Goal: Task Accomplishment & Management: Use online tool/utility

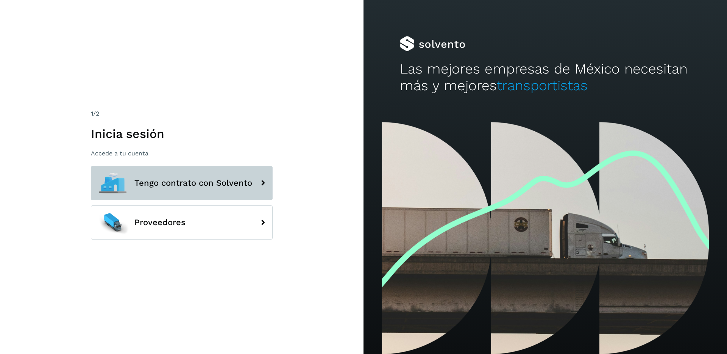
click at [237, 176] on button "Tengo contrato con Solvento" at bounding box center [182, 183] width 182 height 34
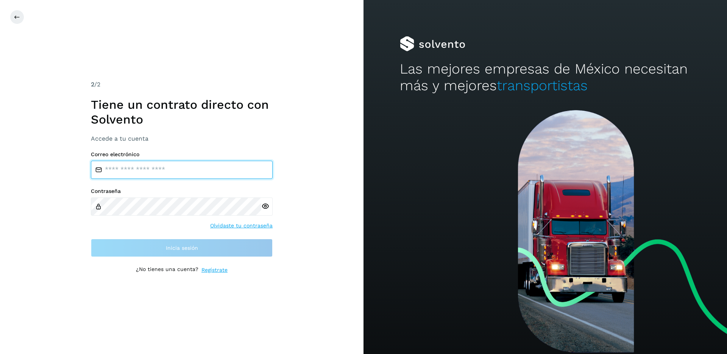
click at [222, 162] on input "email" at bounding box center [182, 170] width 182 height 18
type input "**********"
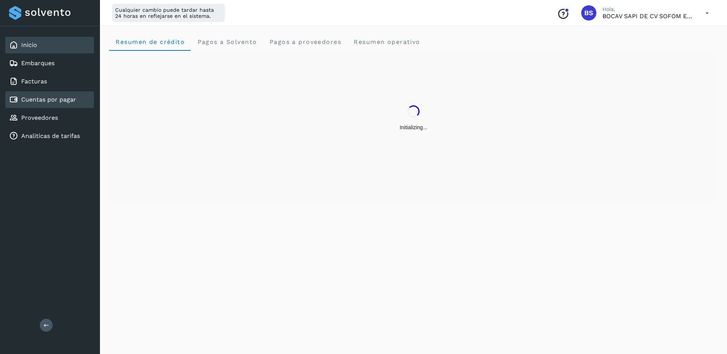
click at [80, 91] on div "Cuentas por pagar" at bounding box center [49, 99] width 89 height 17
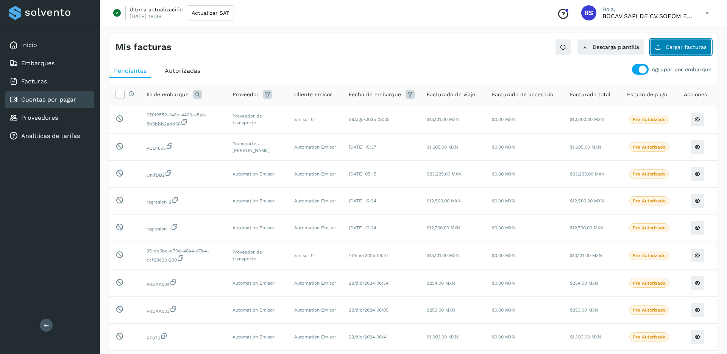
click at [674, 50] on button "Cargar facturas" at bounding box center [681, 47] width 61 height 16
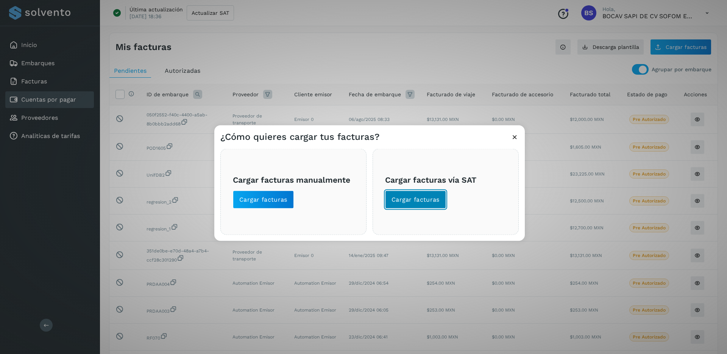
click at [424, 196] on span "Cargar facturas" at bounding box center [416, 199] width 48 height 8
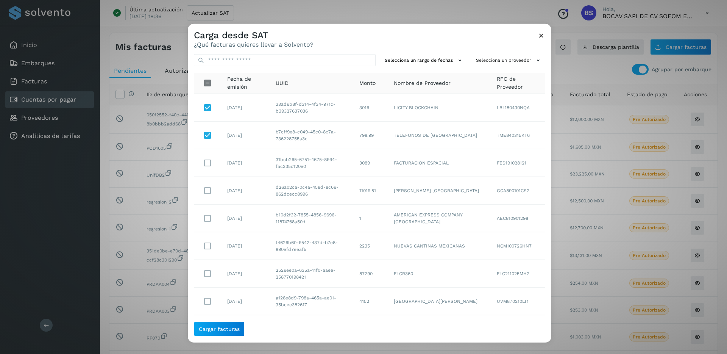
click at [206, 171] on td at bounding box center [207, 163] width 27 height 28
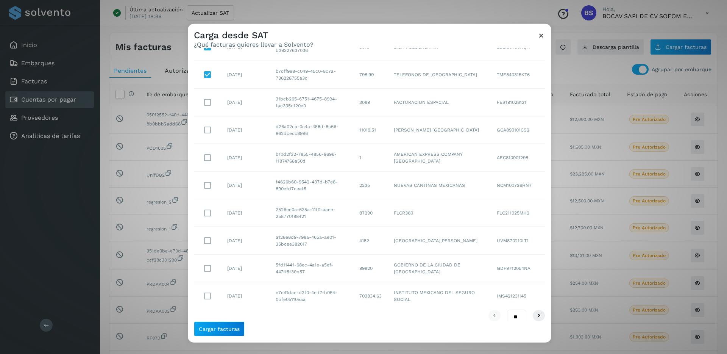
scroll to position [70, 0]
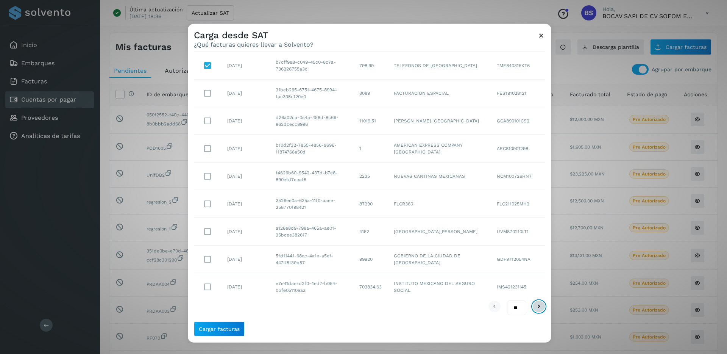
click at [539, 305] on icon at bounding box center [539, 306] width 9 height 9
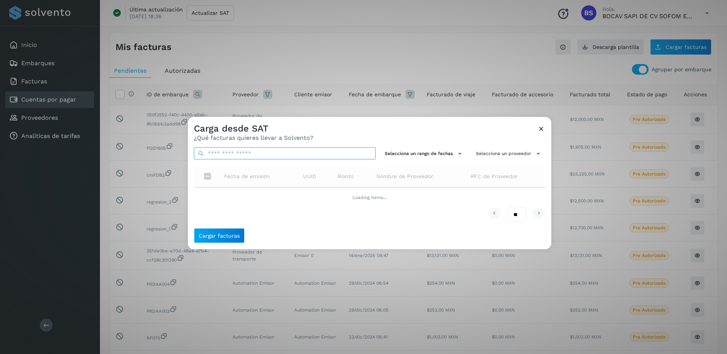
click at [249, 151] on input "text" at bounding box center [285, 153] width 182 height 12
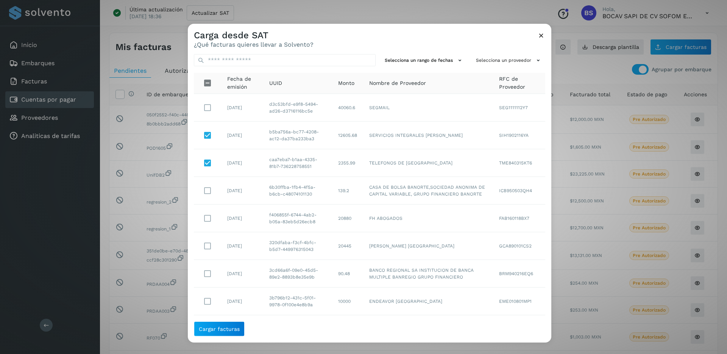
click at [375, 15] on div "Carga desde SAT ¿Qué facturas quieres llevar a Solvento? Selecciona un rango de…" at bounding box center [363, 177] width 727 height 354
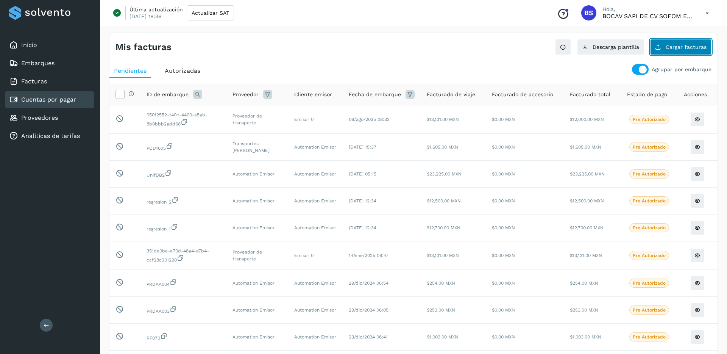
click at [669, 48] on span "Cargar facturas" at bounding box center [686, 46] width 41 height 5
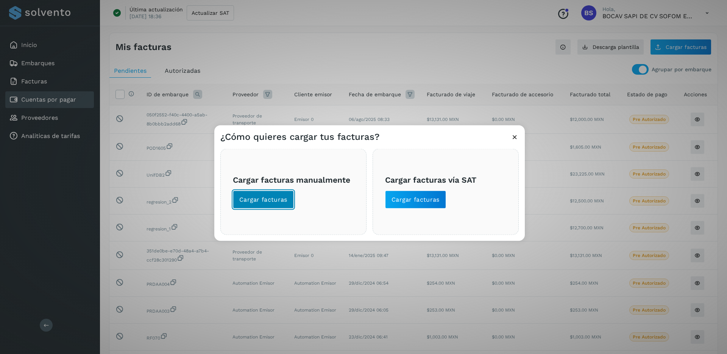
click at [278, 201] on span "Cargar facturas" at bounding box center [263, 199] width 48 height 8
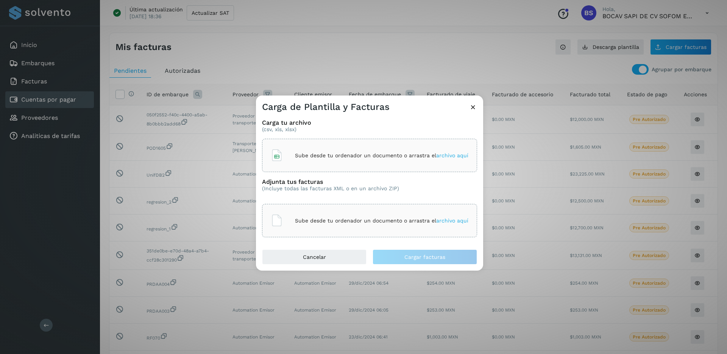
click at [478, 104] on div "Carga de Plantilla y Facturas" at bounding box center [369, 103] width 227 height 17
click at [473, 108] on icon at bounding box center [473, 107] width 8 height 8
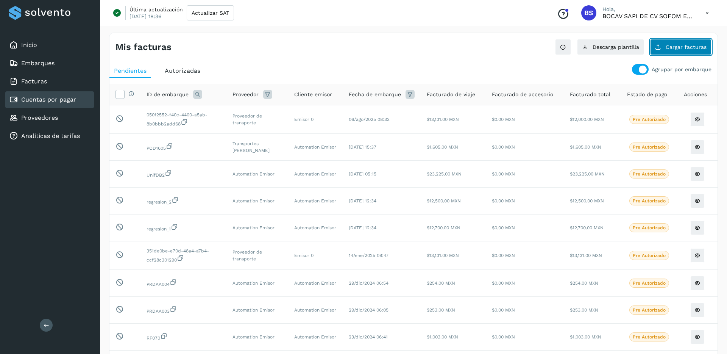
click at [678, 48] on span "Cargar facturas" at bounding box center [686, 46] width 41 height 5
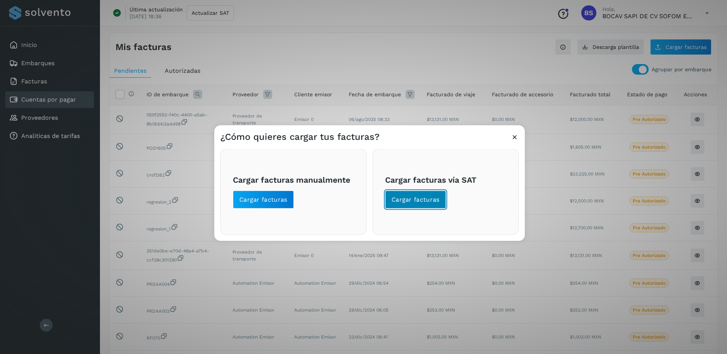
click at [409, 195] on span "Cargar facturas" at bounding box center [416, 199] width 48 height 8
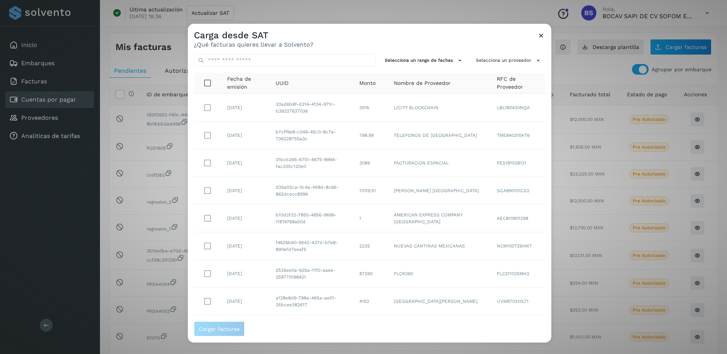
click at [542, 38] on icon at bounding box center [542, 35] width 8 height 8
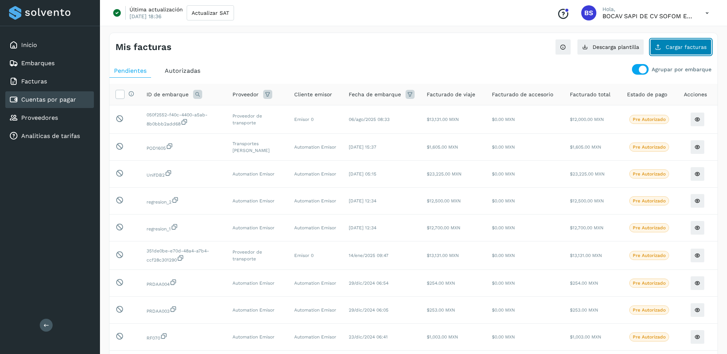
click at [663, 53] on button "Cargar facturas" at bounding box center [681, 47] width 61 height 16
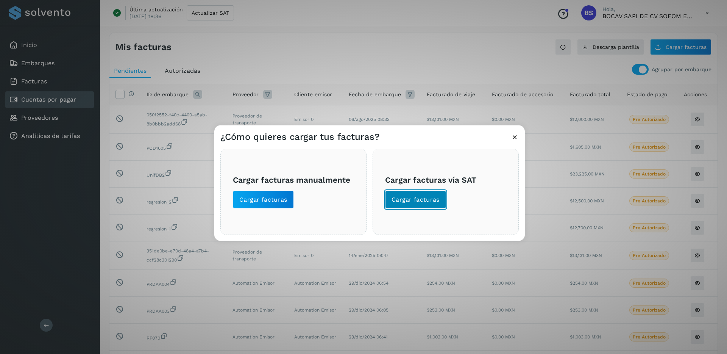
click at [416, 196] on span "Cargar facturas" at bounding box center [416, 199] width 48 height 8
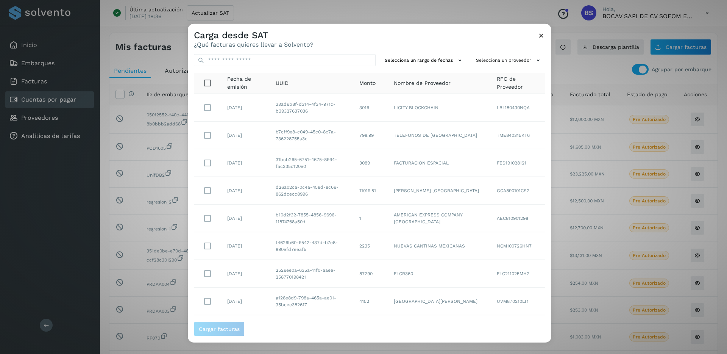
click at [541, 34] on icon at bounding box center [542, 35] width 8 height 8
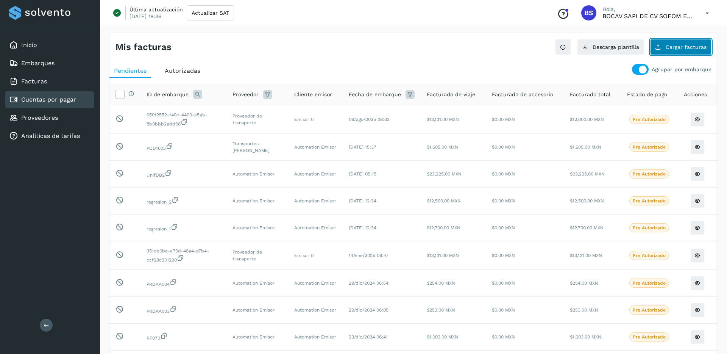
click at [691, 53] on button "Cargar facturas" at bounding box center [681, 47] width 61 height 16
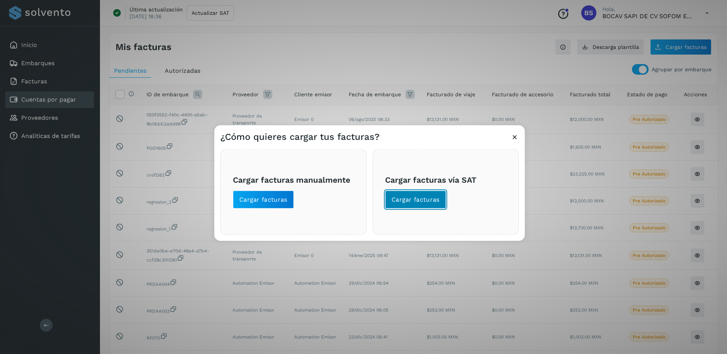
click at [417, 200] on span "Cargar facturas" at bounding box center [416, 199] width 48 height 8
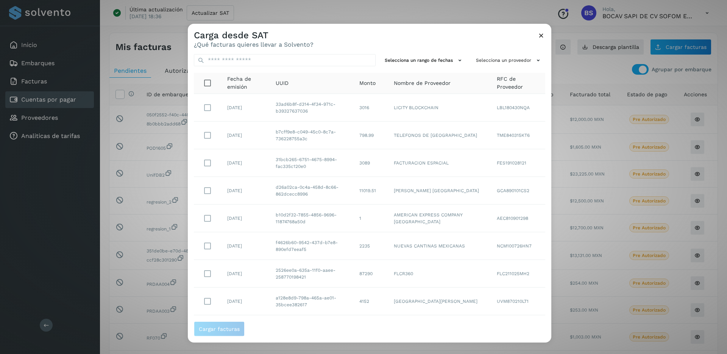
click at [540, 33] on icon at bounding box center [542, 35] width 8 height 8
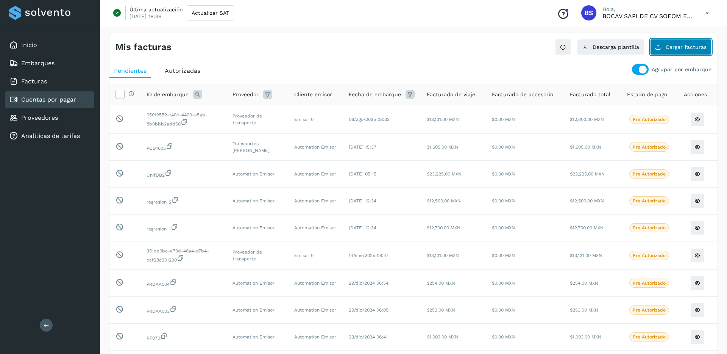
click at [681, 43] on button "Cargar facturas" at bounding box center [681, 47] width 61 height 16
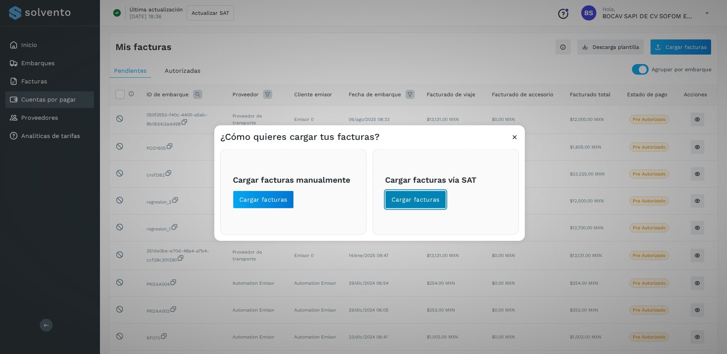
click at [417, 195] on span "Cargar facturas" at bounding box center [416, 199] width 48 height 8
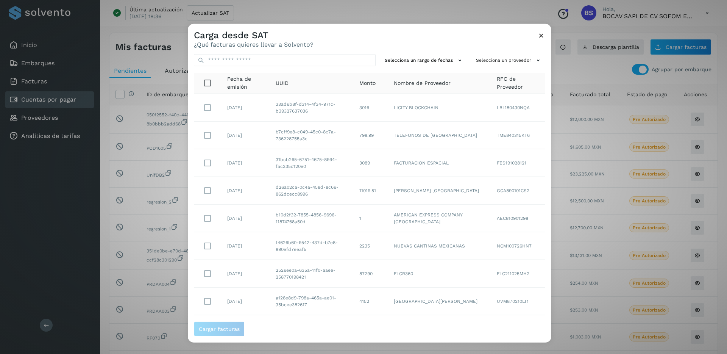
click at [542, 124] on td "TME840315KT6" at bounding box center [518, 136] width 55 height 28
click at [542, 35] on icon at bounding box center [542, 35] width 8 height 8
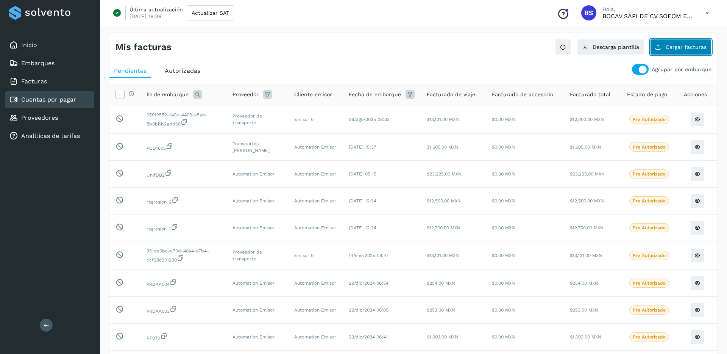
click at [680, 45] on span "Cargar facturas" at bounding box center [686, 46] width 41 height 5
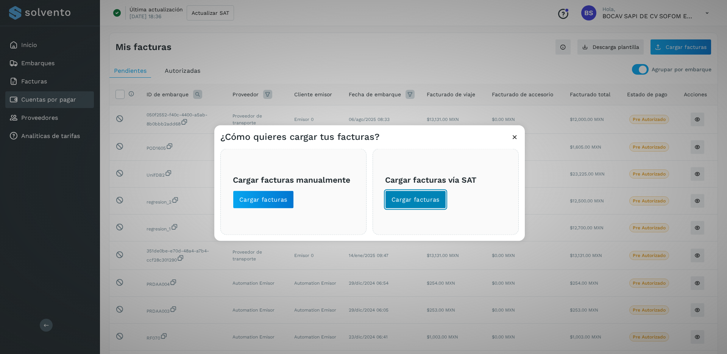
click at [438, 196] on span "Cargar facturas" at bounding box center [416, 199] width 48 height 8
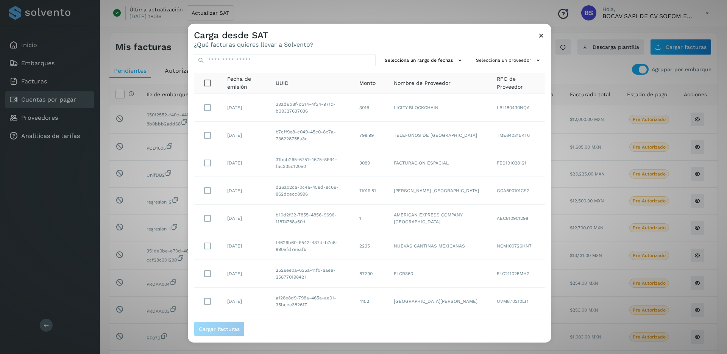
click at [542, 37] on icon at bounding box center [542, 35] width 8 height 8
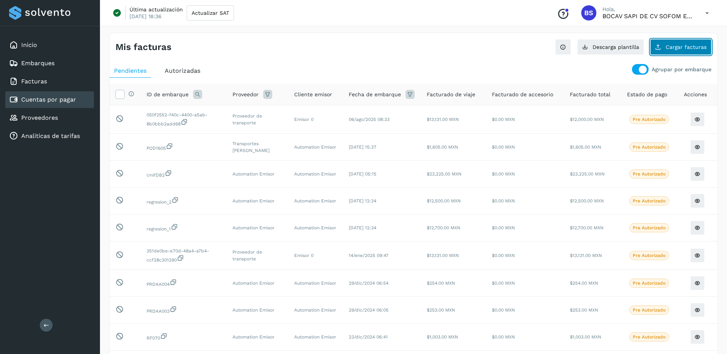
click at [674, 52] on button "Cargar facturas" at bounding box center [681, 47] width 61 height 16
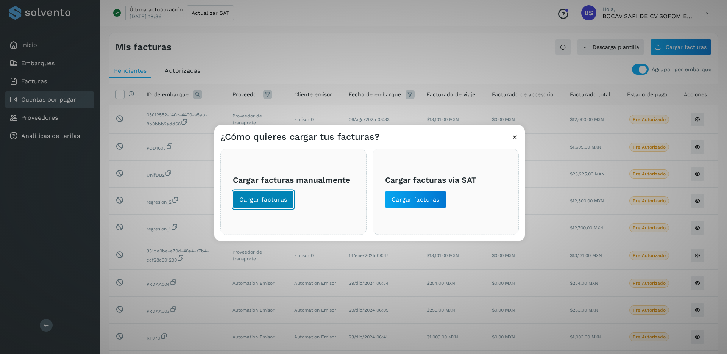
click at [282, 191] on button "Cargar facturas" at bounding box center [263, 200] width 61 height 18
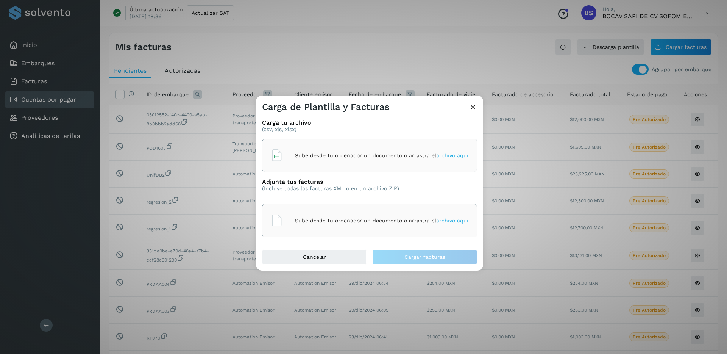
click at [477, 109] on icon at bounding box center [473, 107] width 8 height 8
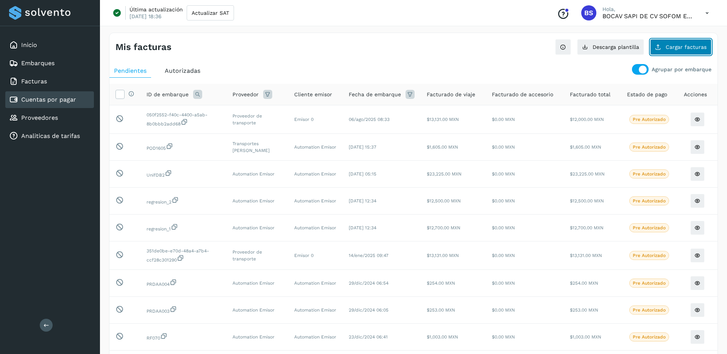
click at [670, 48] on span "Cargar facturas" at bounding box center [686, 46] width 41 height 5
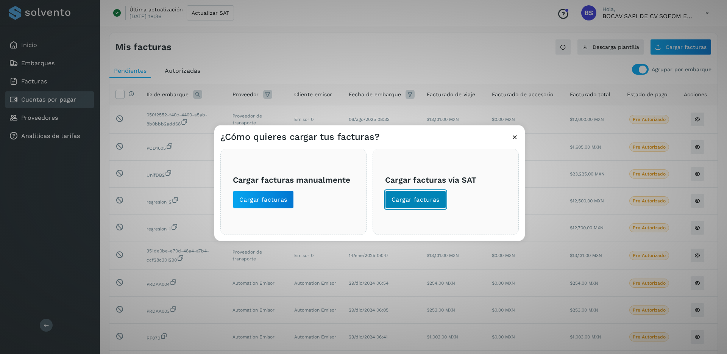
click at [435, 208] on button "Cargar facturas" at bounding box center [415, 200] width 61 height 18
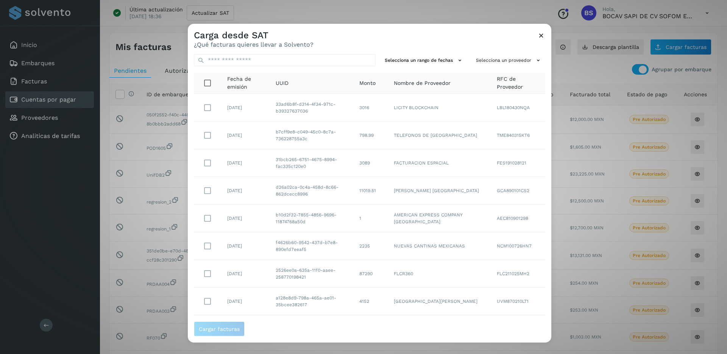
click at [156, 59] on div "Carga desde SAT ¿Qué facturas quieres llevar a Solvento? Selecciona un rango de…" at bounding box center [363, 177] width 727 height 354
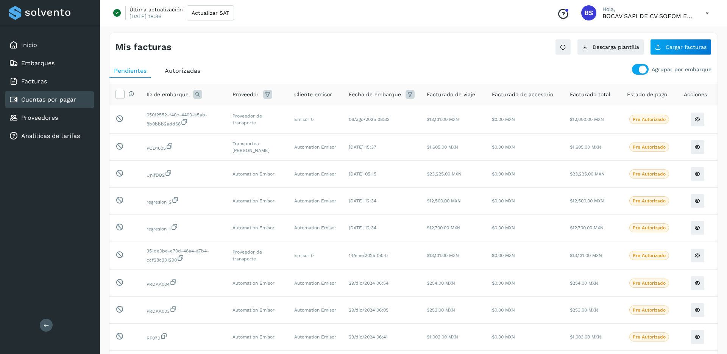
click at [414, 94] on icon at bounding box center [410, 94] width 9 height 9
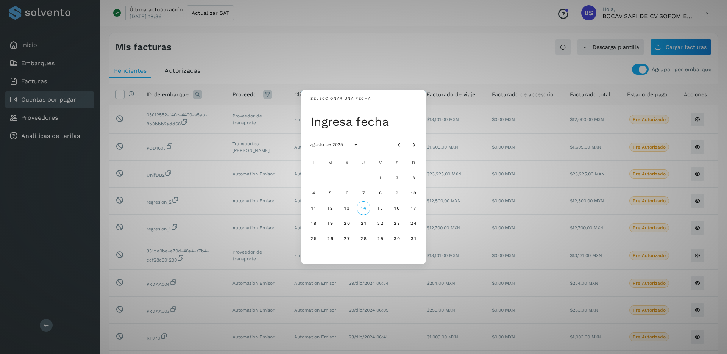
click at [396, 57] on div "Seleccionar una fecha Ingresa fecha agosto de 2025 L M X J V S D 1 2 3 4 5 6 7 …" at bounding box center [363, 177] width 727 height 354
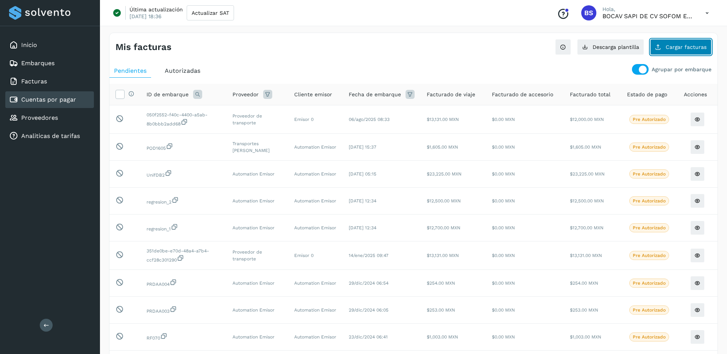
click at [687, 52] on button "Cargar facturas" at bounding box center [681, 47] width 61 height 16
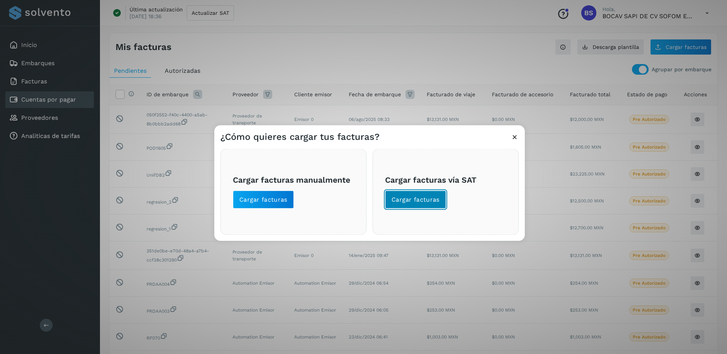
click at [428, 200] on span "Cargar facturas" at bounding box center [416, 199] width 48 height 8
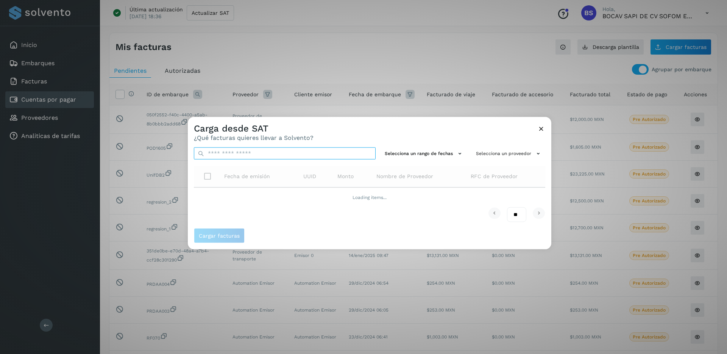
click at [327, 153] on input "text" at bounding box center [285, 153] width 182 height 12
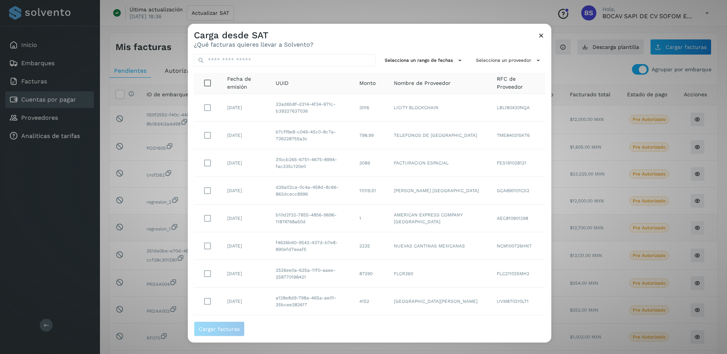
click at [623, 222] on div "Carga desde SAT ¿Qué facturas quieres llevar a Solvento? Selecciona un rango de…" at bounding box center [363, 177] width 727 height 354
